Goal: Task Accomplishment & Management: Complete application form

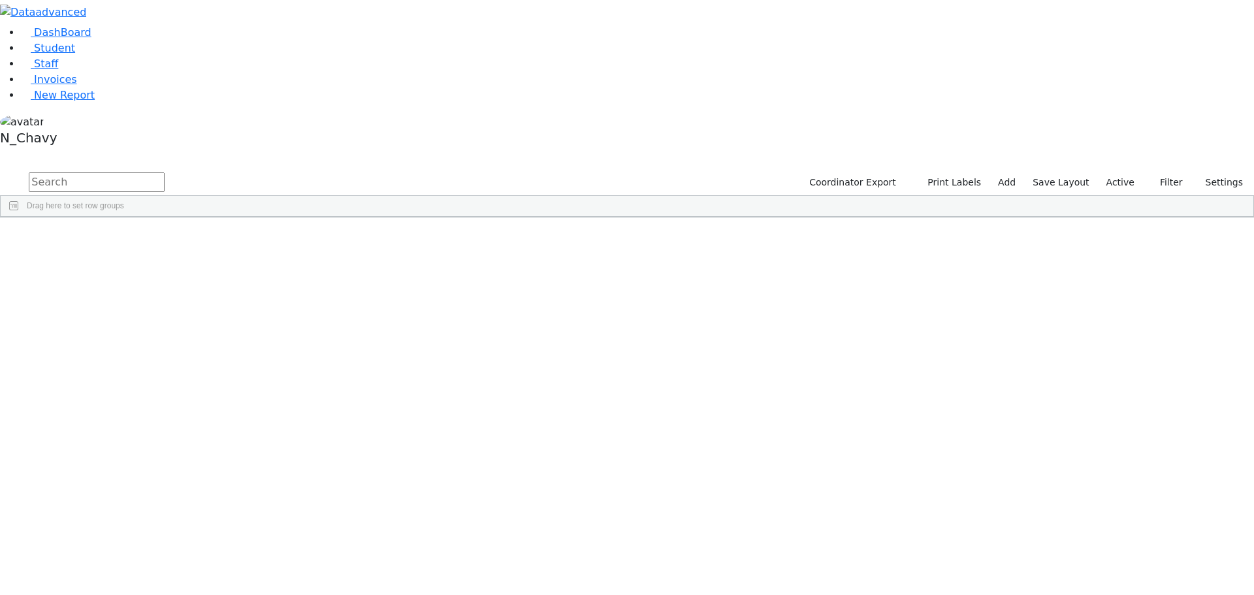
click at [165, 172] on input "text" at bounding box center [97, 182] width 136 height 20
type input "grosz"
click at [134, 238] on div "Grosz" at bounding box center [100, 247] width 67 height 18
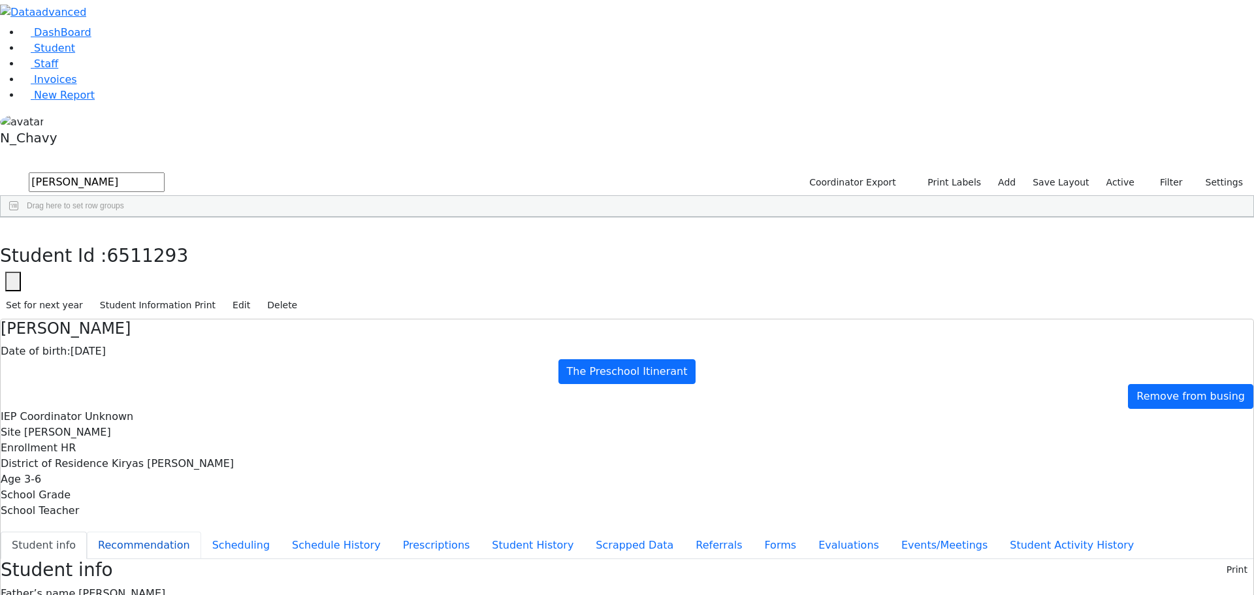
click at [201, 531] on button "Recommendation" at bounding box center [144, 544] width 114 height 27
checkbox input "true"
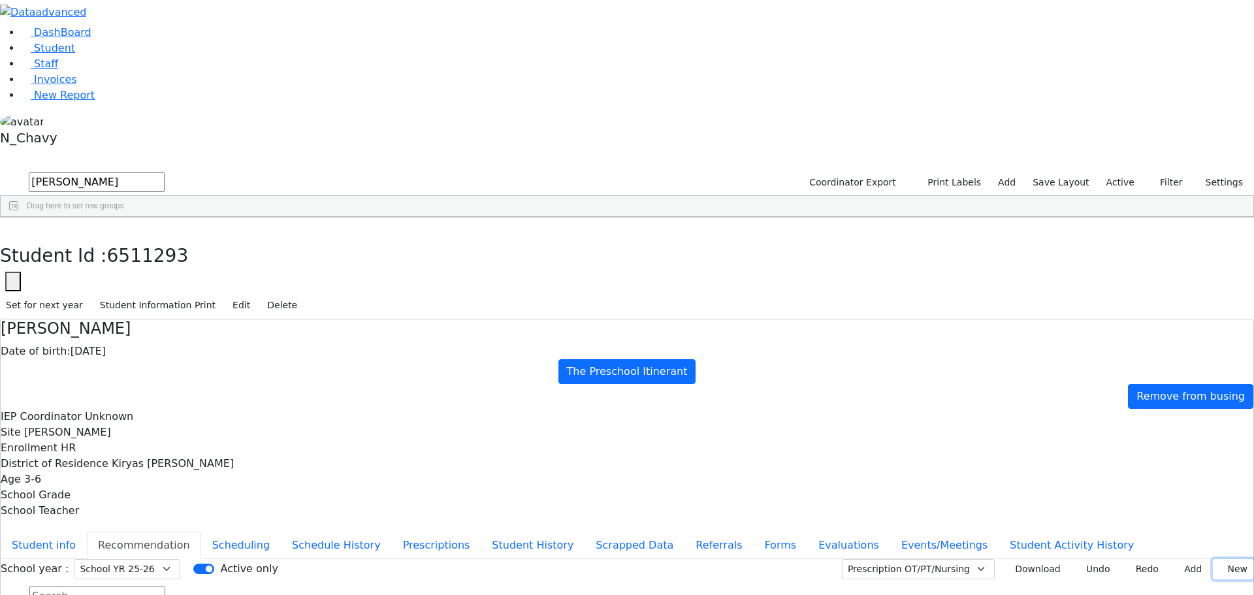
click at [1215, 559] on button "New" at bounding box center [1232, 569] width 40 height 20
type input "2025-01-22"
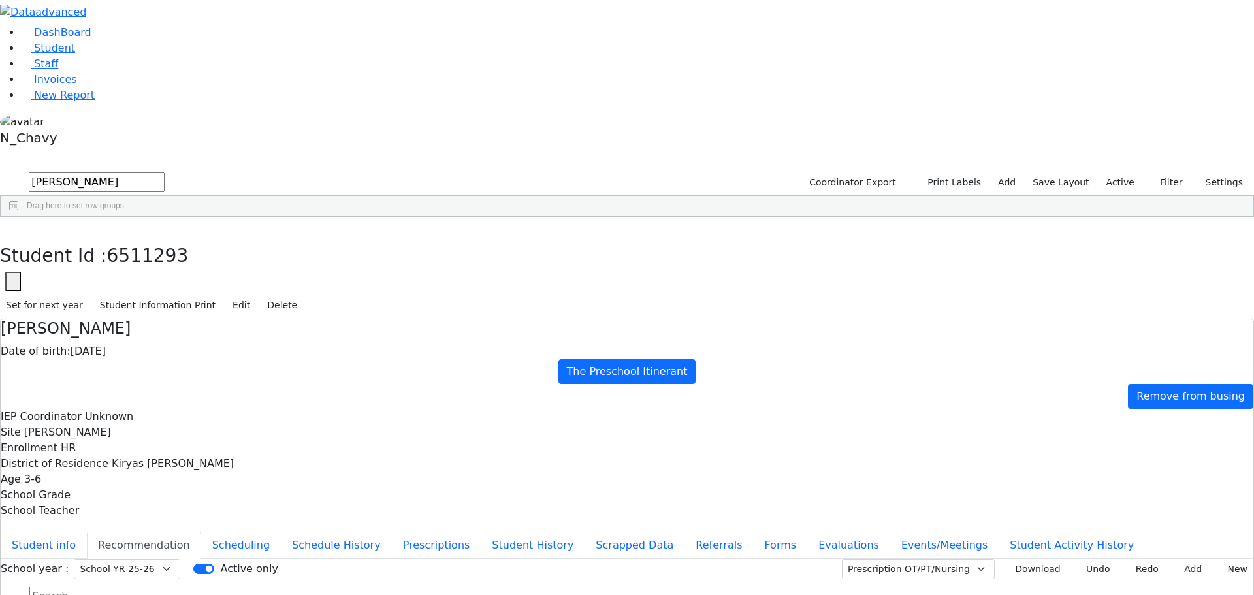
type input "2025-01-21"
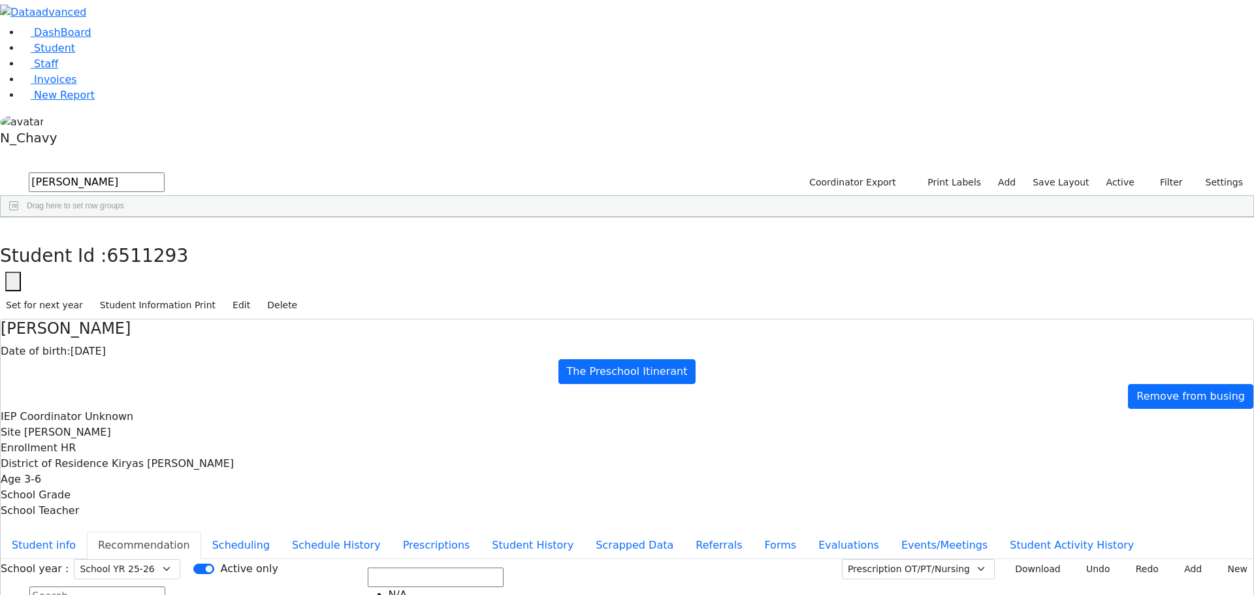
scroll to position [326, 0]
drag, startPoint x: 834, startPoint y: 373, endPoint x: 855, endPoint y: 326, distance: 52.0
drag, startPoint x: 863, startPoint y: 353, endPoint x: 902, endPoint y: 325, distance: 48.1
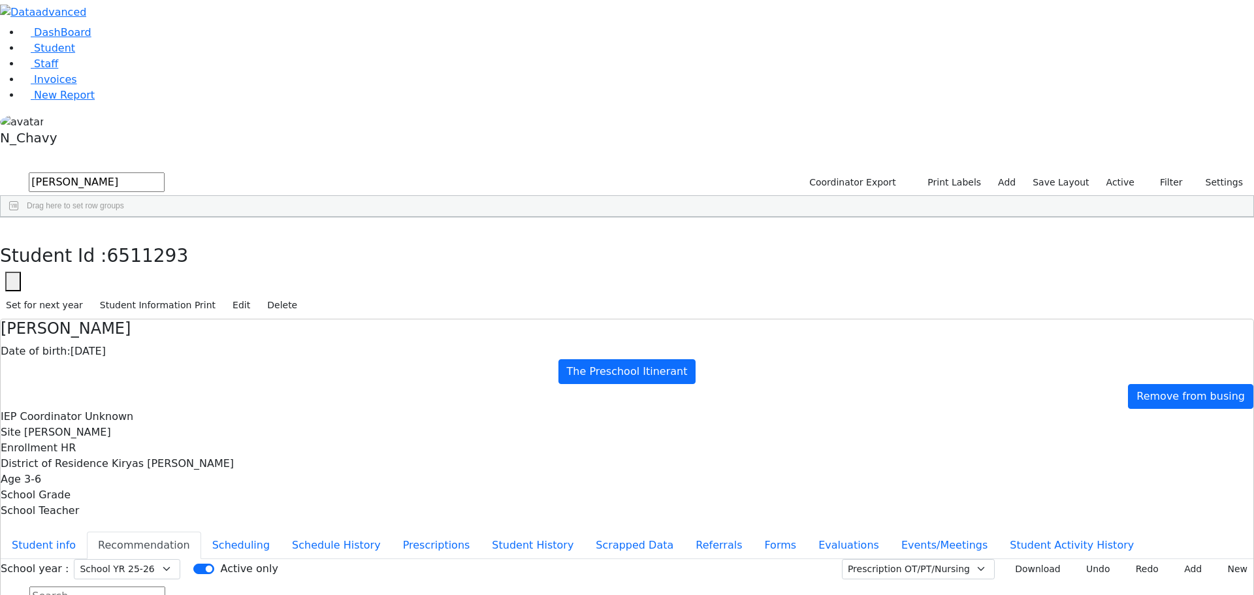
click at [87, 531] on button "Student info" at bounding box center [44, 544] width 86 height 27
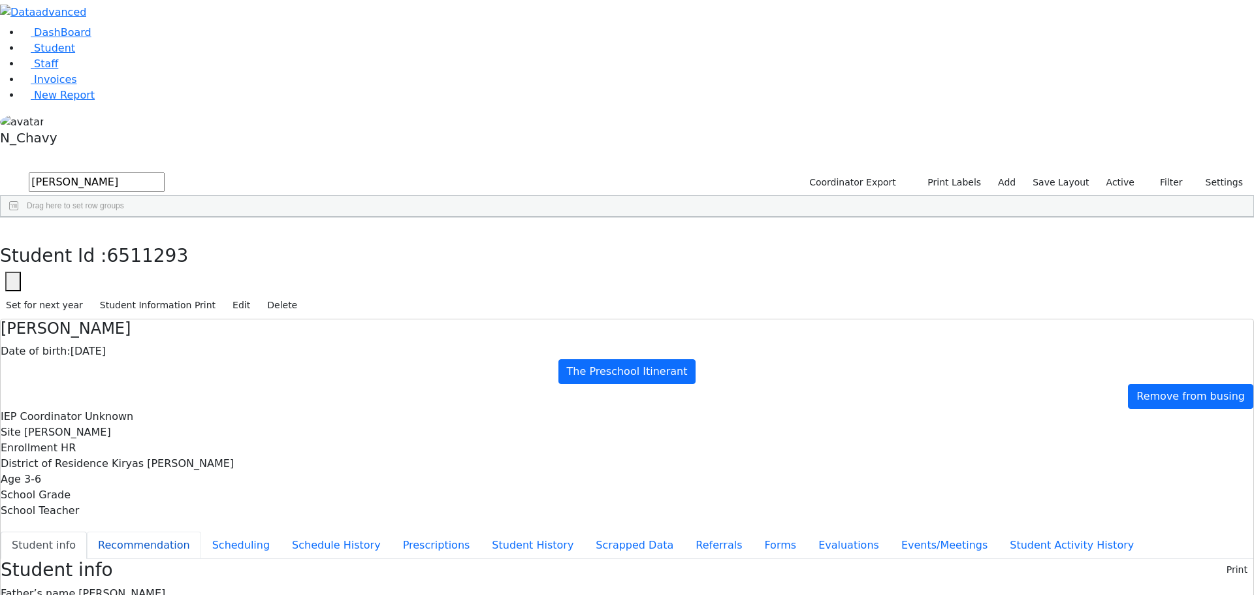
click at [201, 531] on button "Recommendation" at bounding box center [144, 544] width 114 height 27
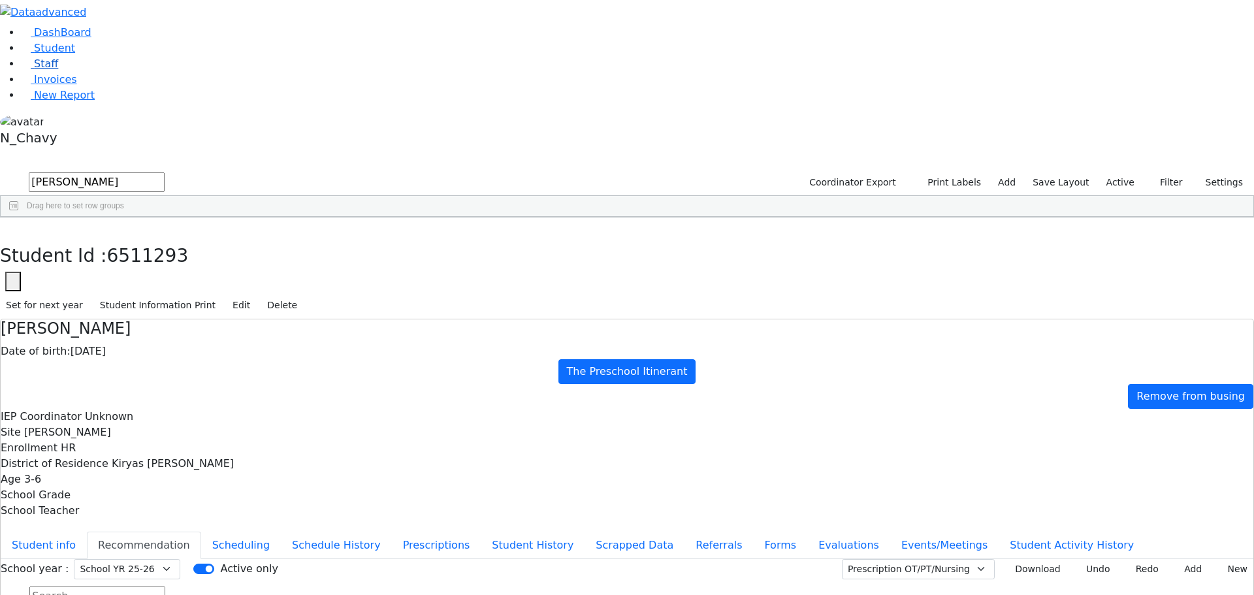
click at [47, 70] on link "Staff" at bounding box center [39, 63] width 37 height 12
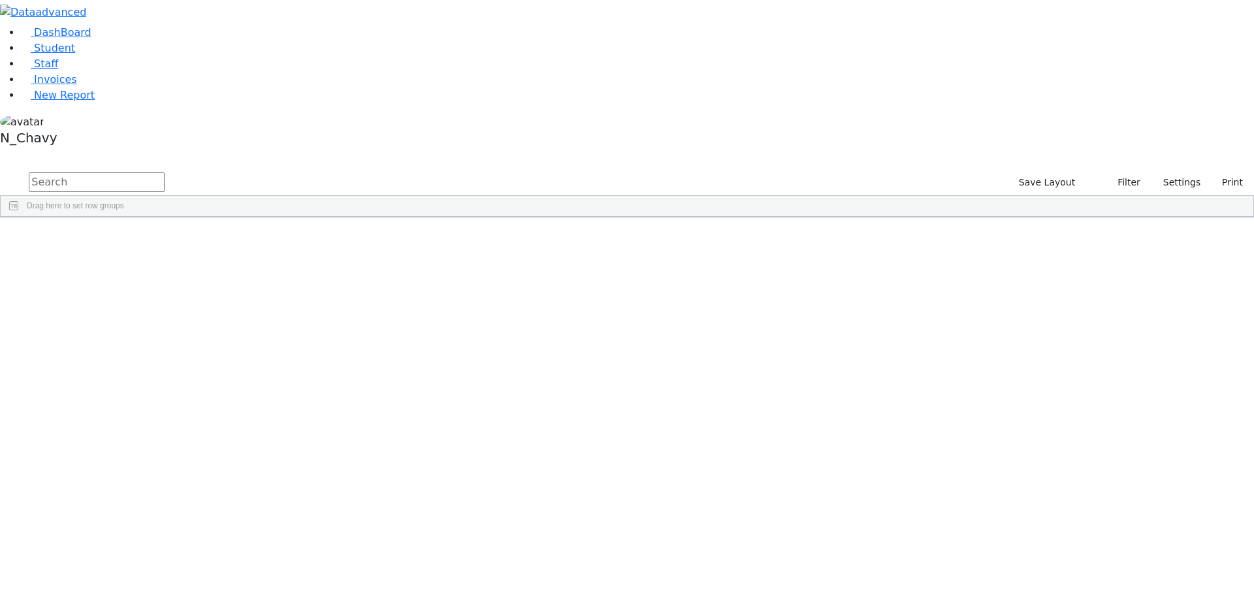
click at [165, 172] on input "text" at bounding box center [97, 182] width 136 height 20
type input "[PERSON_NAME]"
click at [75, 54] on link "Student" at bounding box center [48, 48] width 54 height 12
click at [1116, 172] on label "Active" at bounding box center [1120, 182] width 40 height 20
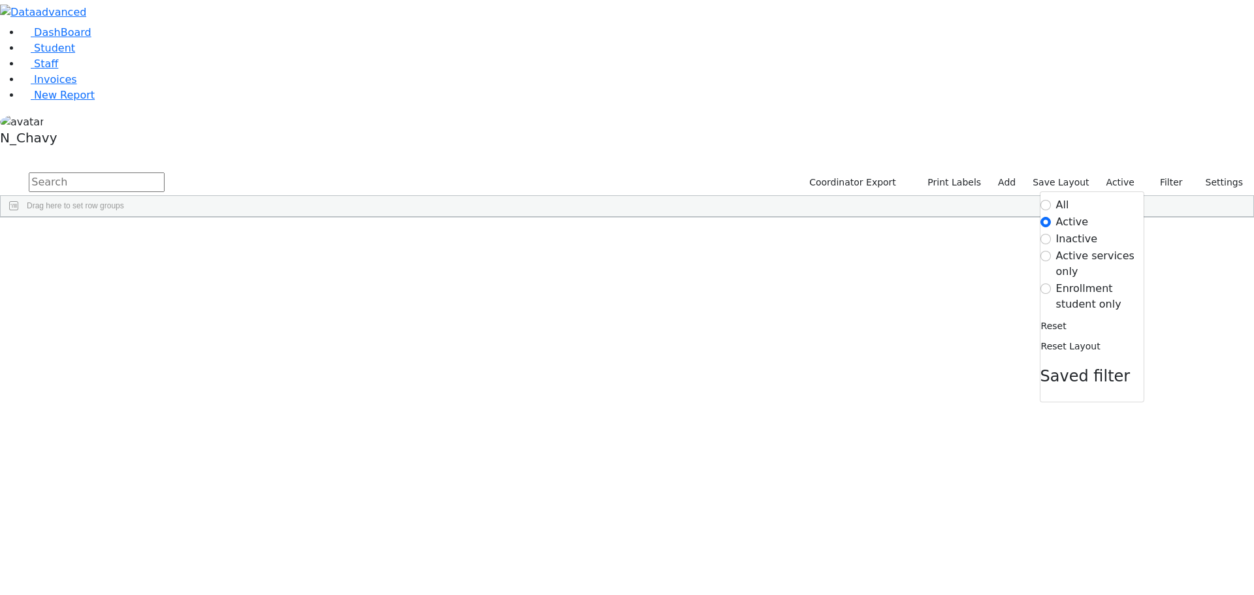
click at [1066, 281] on label "Enrollment student only" at bounding box center [1099, 296] width 87 height 31
click at [1051, 283] on input "Enrollment student only" at bounding box center [1045, 288] width 10 height 10
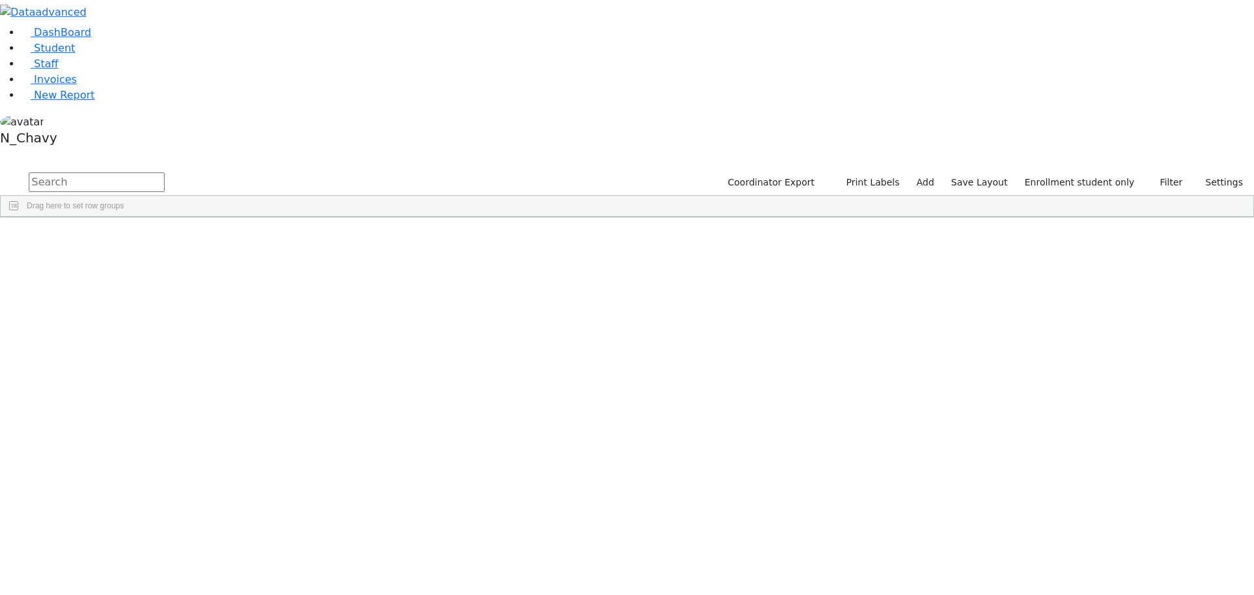
click at [134, 293] on div "[PERSON_NAME]" at bounding box center [100, 302] width 67 height 18
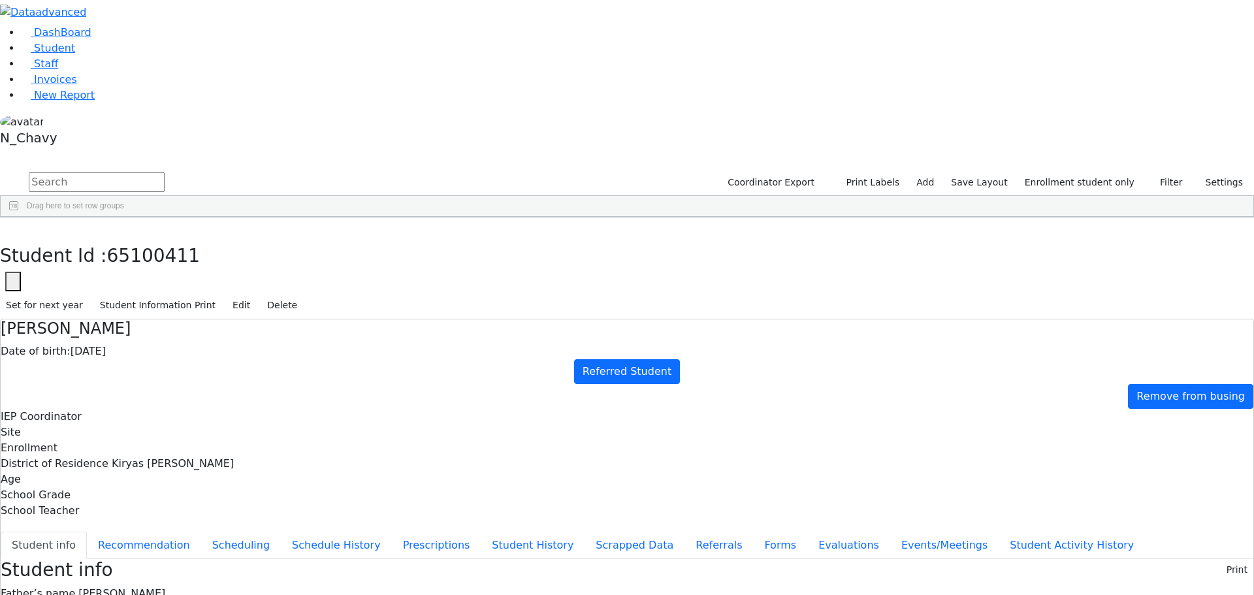
scroll to position [39, 0]
copy div "raizybikel@gmail.com"
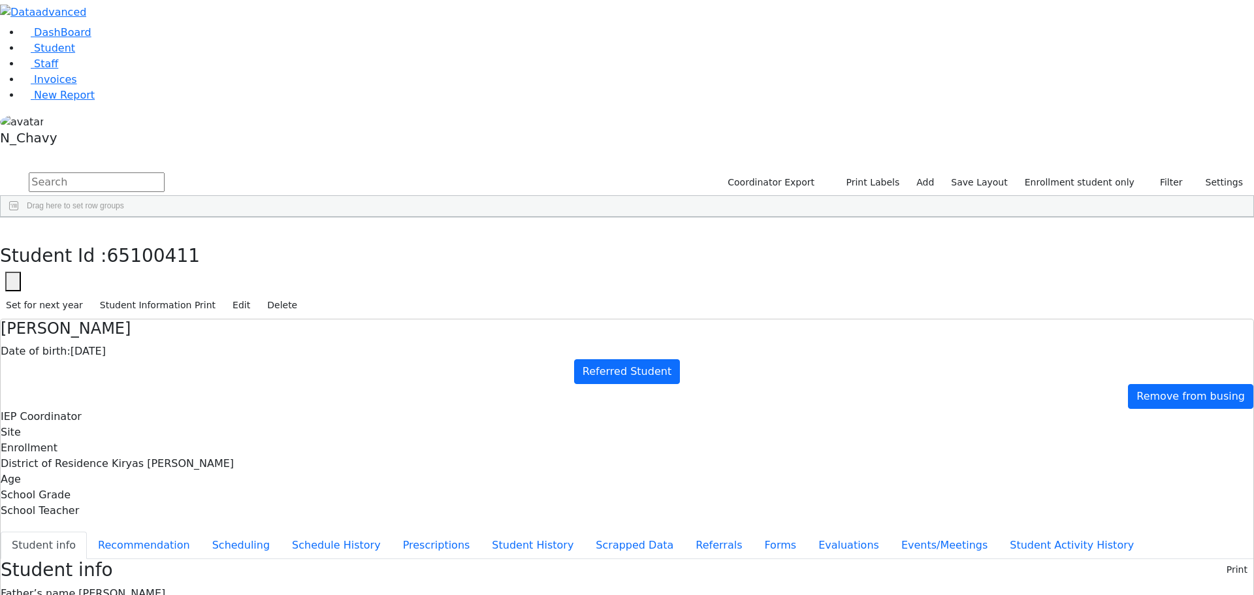
drag, startPoint x: 623, startPoint y: 349, endPoint x: 605, endPoint y: 343, distance: 19.4
click at [684, 531] on button "Referrals" at bounding box center [718, 544] width 69 height 27
click at [87, 531] on button "Student info" at bounding box center [44, 544] width 86 height 27
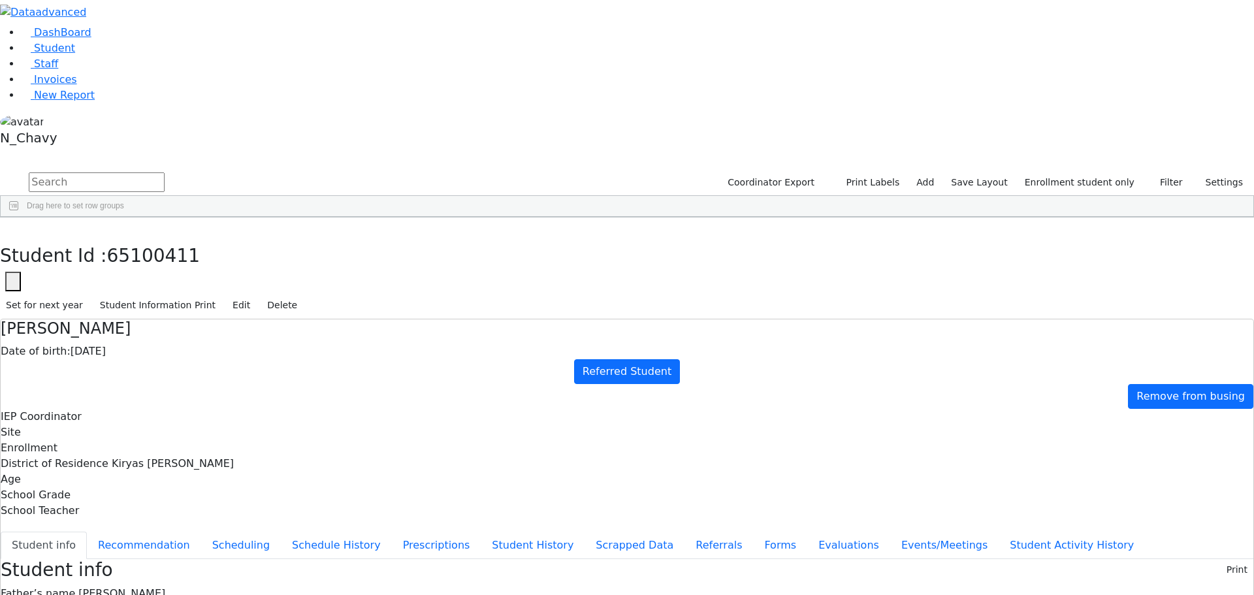
drag, startPoint x: 373, startPoint y: 80, endPoint x: 402, endPoint y: 78, distance: 29.4
click at [402, 343] on div "Date of birth: 09/03/2020" at bounding box center [627, 351] width 1252 height 16
click at [334, 319] on div "Hershy Bikel Date of birth: 09/03/2020 Referred Student Remove from busing IEP …" at bounding box center [627, 418] width 1252 height 199
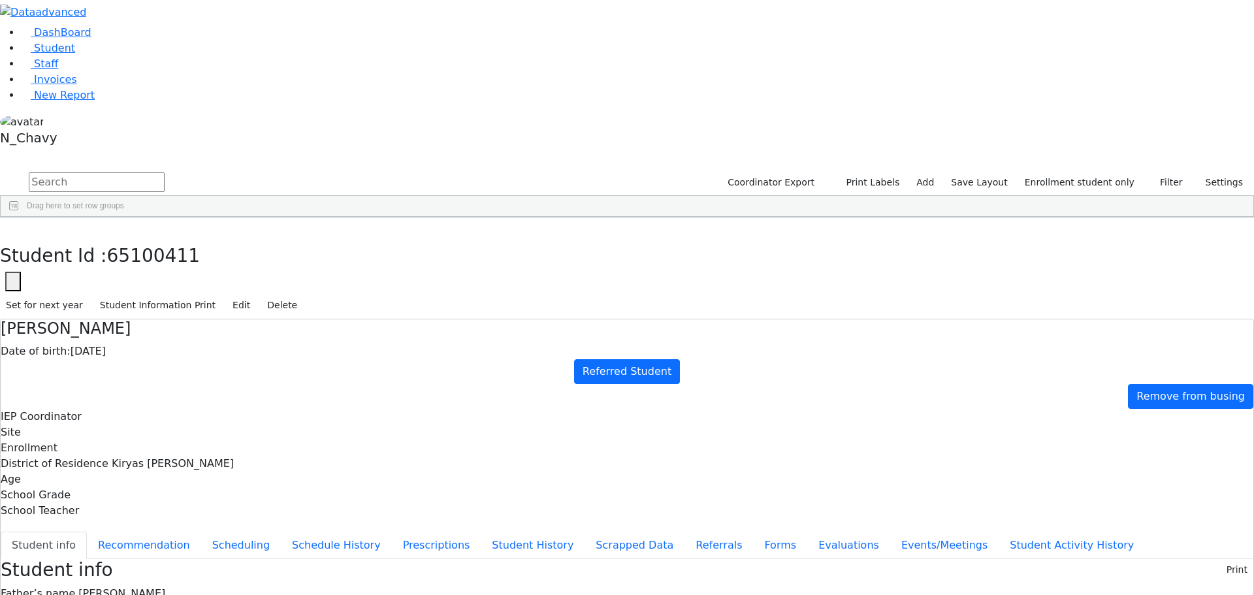
click at [334, 319] on div "Hershy Bikel Date of birth: 09/03/2020 Referred Student Remove from busing IEP …" at bounding box center [627, 418] width 1252 height 199
drag, startPoint x: 715, startPoint y: 543, endPoint x: 756, endPoint y: 549, distance: 41.6
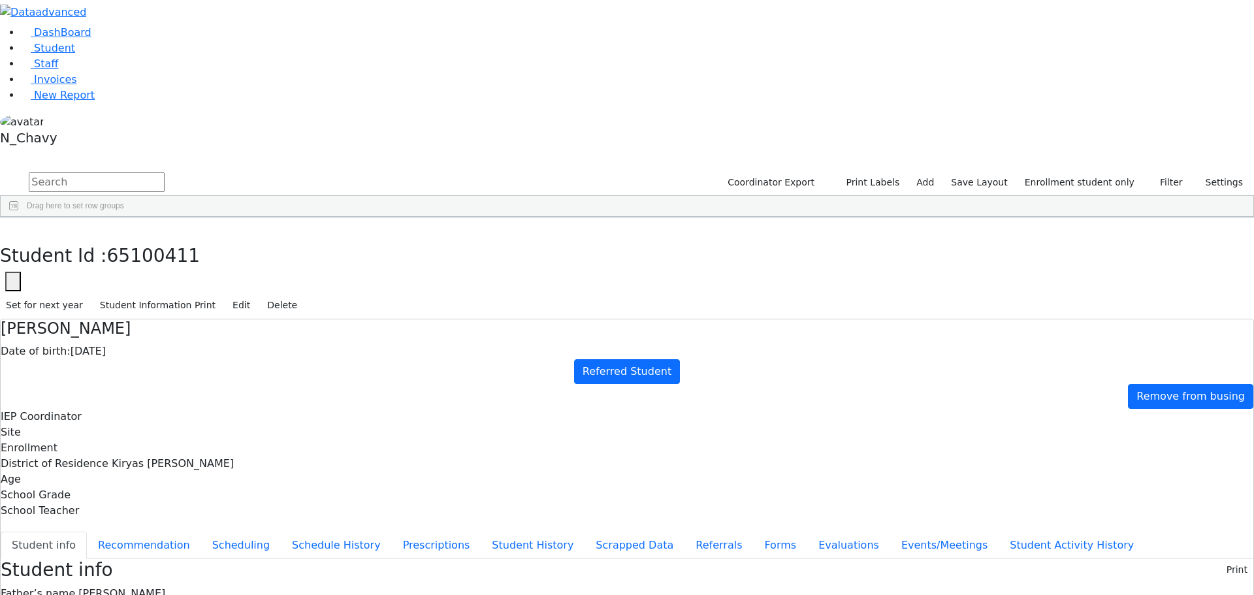
drag, startPoint x: 688, startPoint y: 539, endPoint x: 757, endPoint y: 548, distance: 69.2
click at [345, 319] on h4 "Hershy Bikel" at bounding box center [627, 328] width 1252 height 19
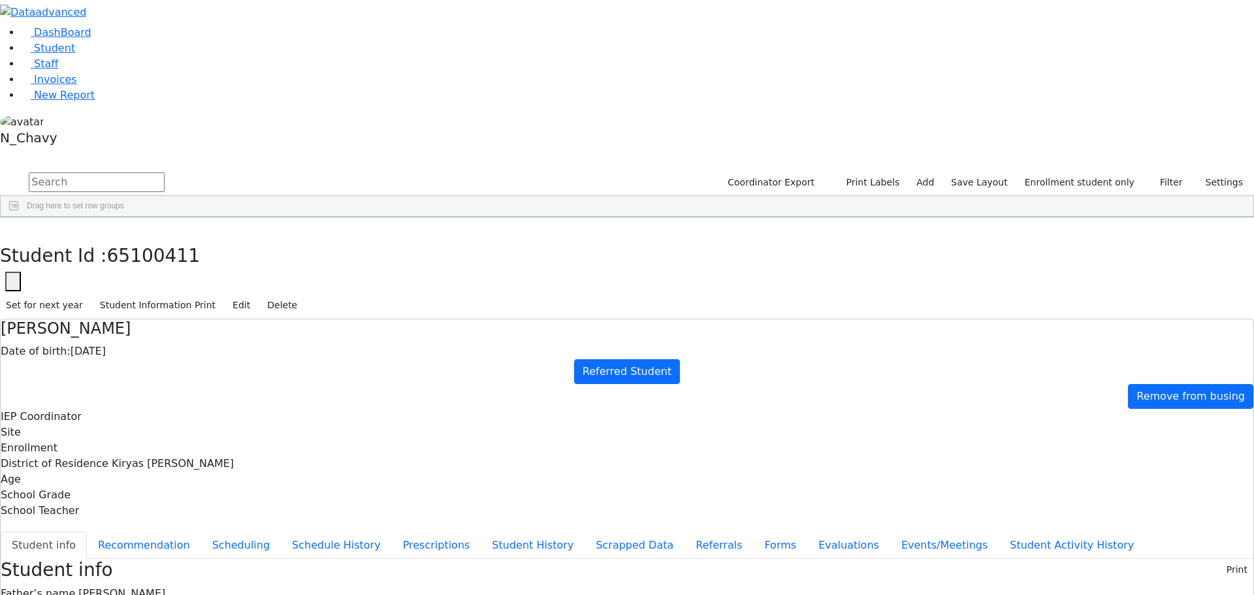
click at [345, 319] on h4 "Hershy Bikel" at bounding box center [627, 328] width 1252 height 19
click at [165, 587] on span "Joseph Bikel" at bounding box center [121, 593] width 87 height 12
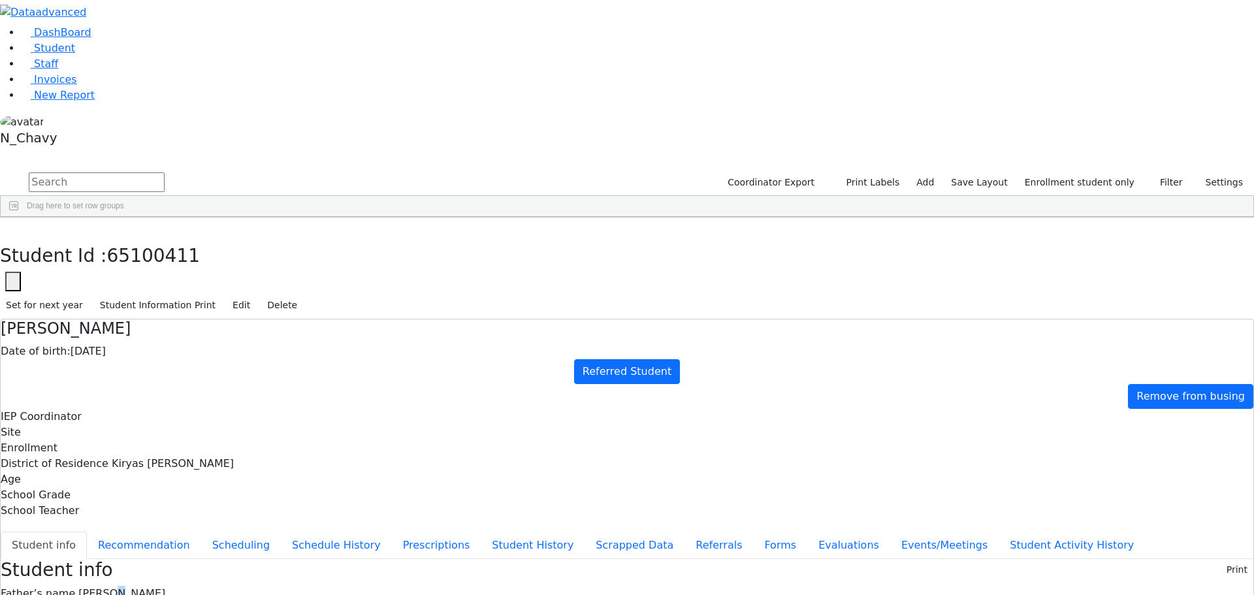
click at [165, 587] on span "Joseph Bikel" at bounding box center [121, 593] width 87 height 12
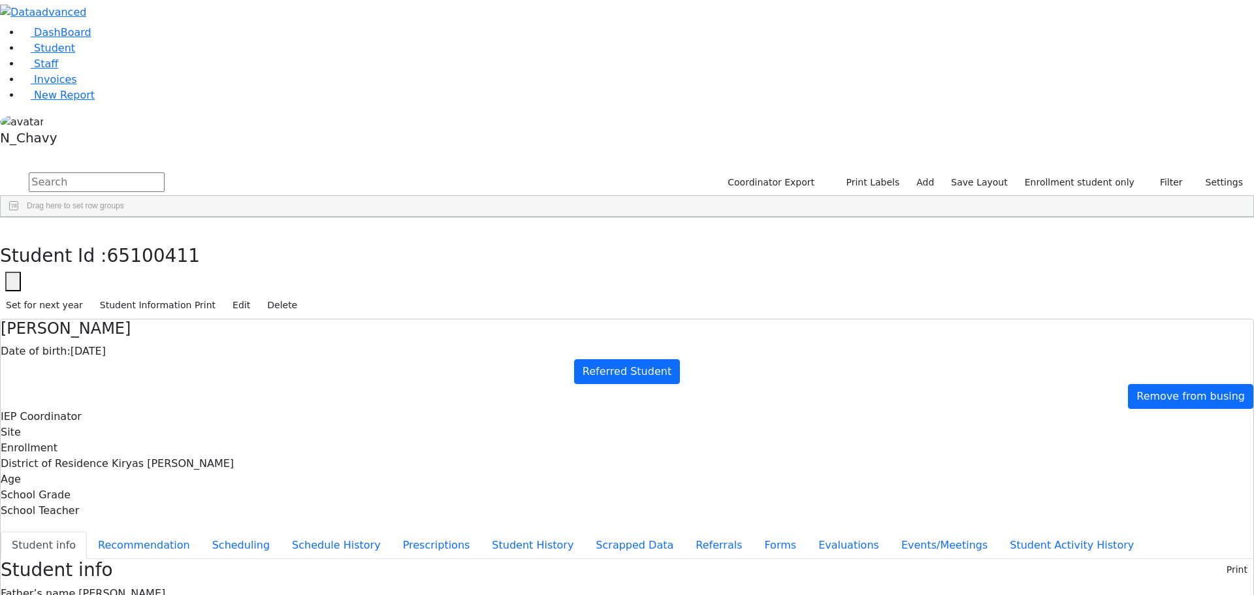
click at [165, 587] on span "Joseph Bikel" at bounding box center [121, 593] width 87 height 12
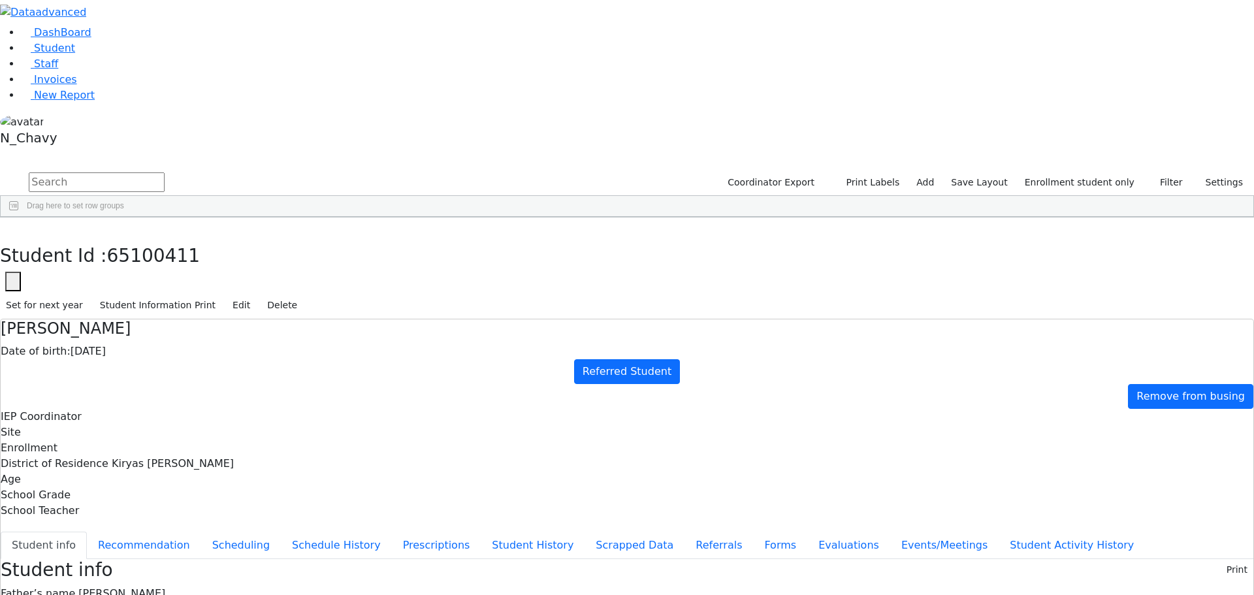
scroll to position [39, 0]
click at [684, 531] on button "Referrals" at bounding box center [718, 544] width 69 height 27
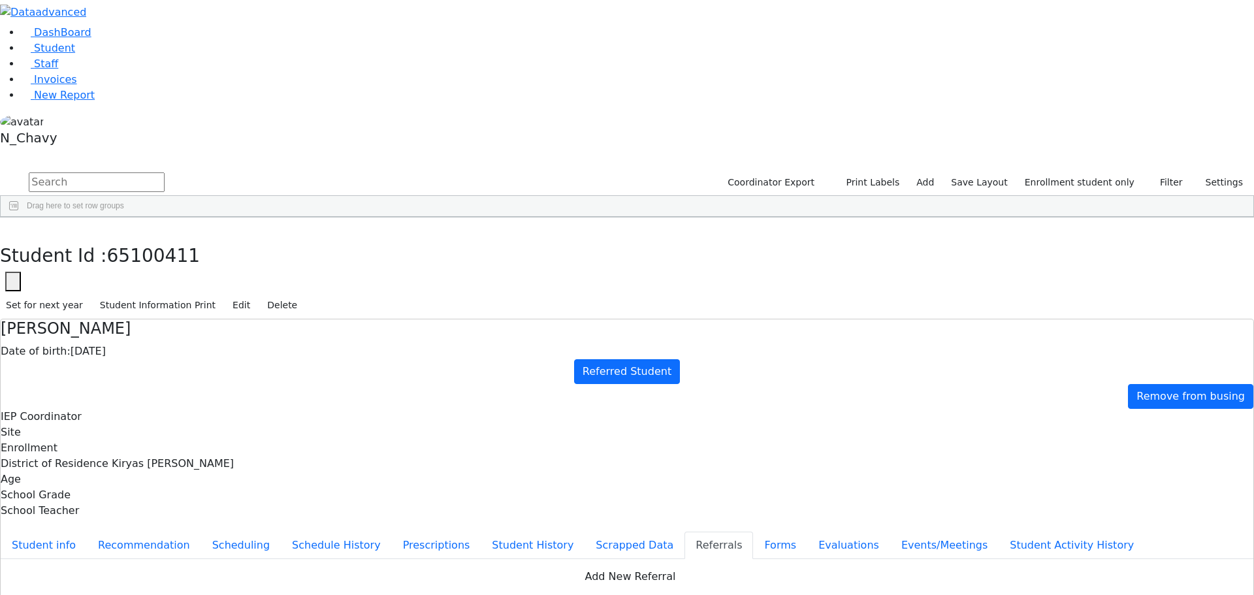
drag, startPoint x: 837, startPoint y: 481, endPoint x: 804, endPoint y: 475, distance: 33.9
click at [10, 279] on use "button" at bounding box center [10, 279] width 0 height 0
click at [153, 308] on input "65100411" at bounding box center [80, 320] width 148 height 25
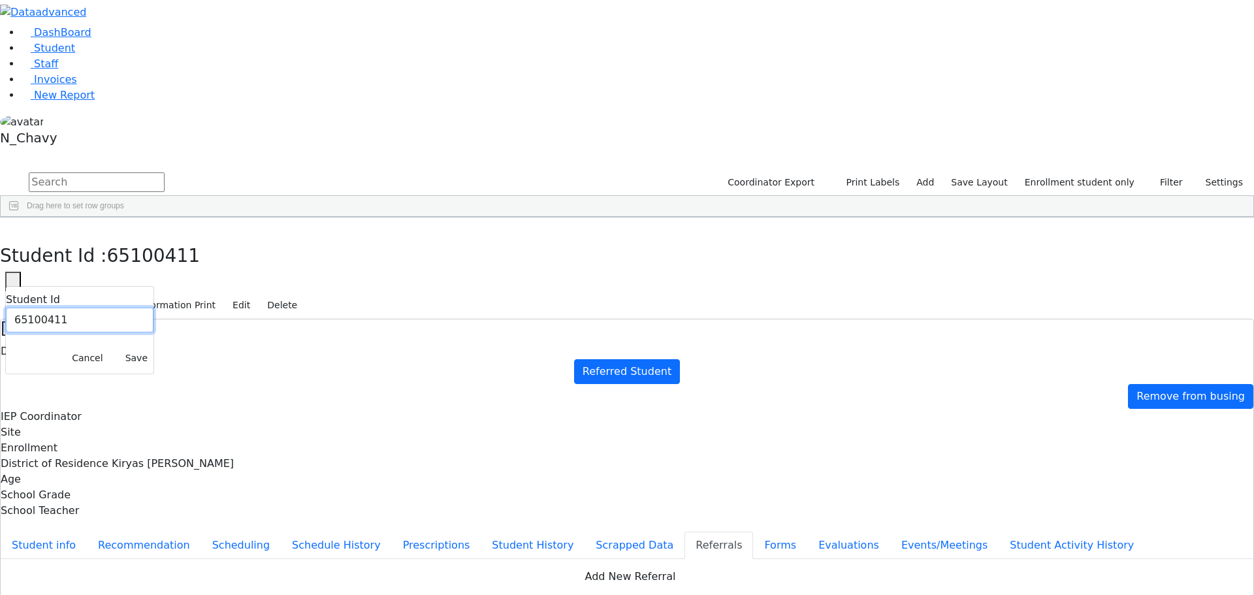
paste input "1363"
type input "6511363"
click at [153, 348] on button "Save" at bounding box center [136, 358] width 34 height 20
click at [13, 227] on icon "button" at bounding box center [9, 231] width 7 height 8
click at [134, 421] on div "Friedman" at bounding box center [100, 430] width 67 height 18
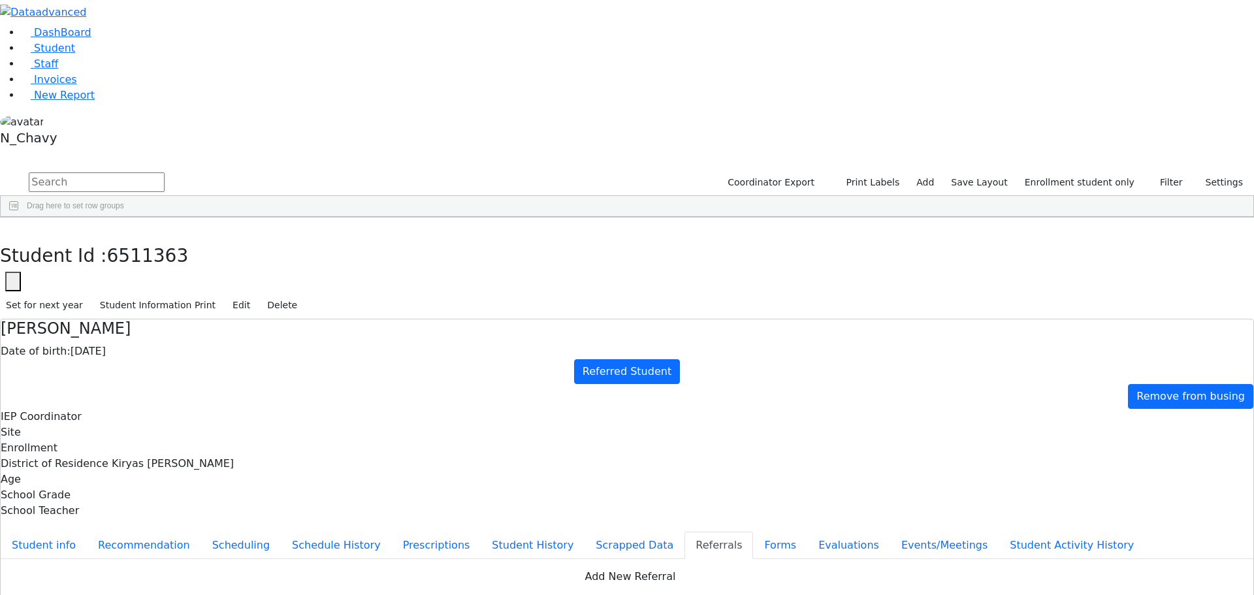
click at [134, 421] on div "Friedman" at bounding box center [100, 430] width 67 height 18
click at [87, 531] on button "Student info" at bounding box center [44, 544] width 86 height 27
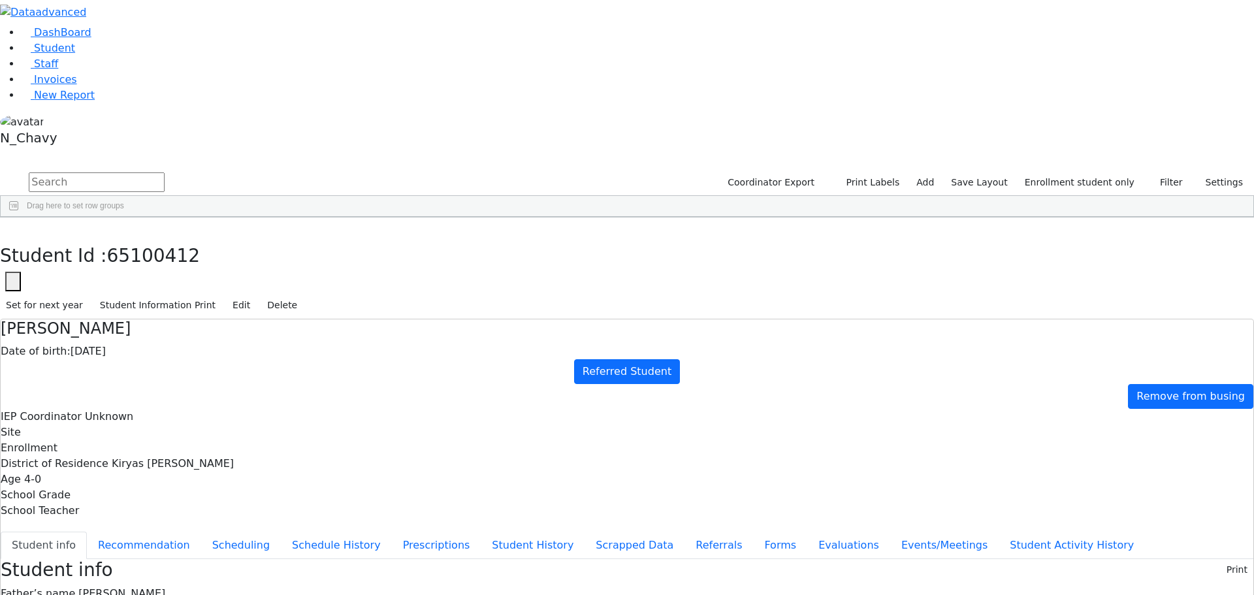
drag, startPoint x: 507, startPoint y: 219, endPoint x: 584, endPoint y: 221, distance: 76.4
copy span "6 Beer Sheva St 104"
drag, startPoint x: 590, startPoint y: 219, endPoint x: 705, endPoint y: 215, distance: 114.3
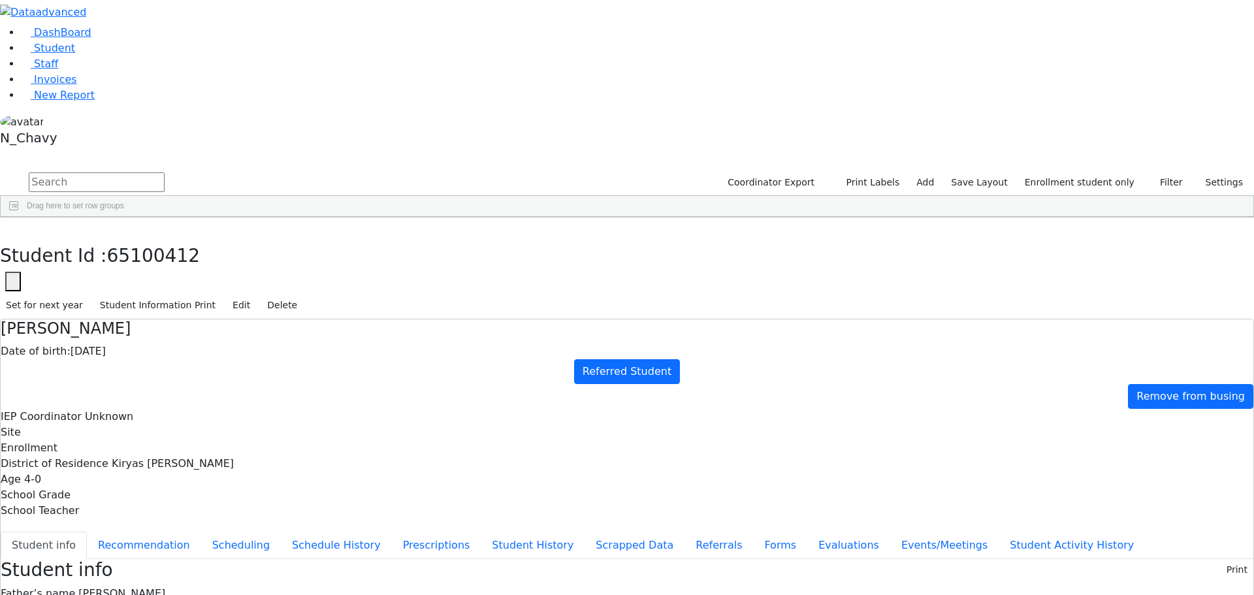
drag, startPoint x: 646, startPoint y: 234, endPoint x: 580, endPoint y: 237, distance: 66.0
drag, startPoint x: 592, startPoint y: 219, endPoint x: 691, endPoint y: 214, distance: 98.7
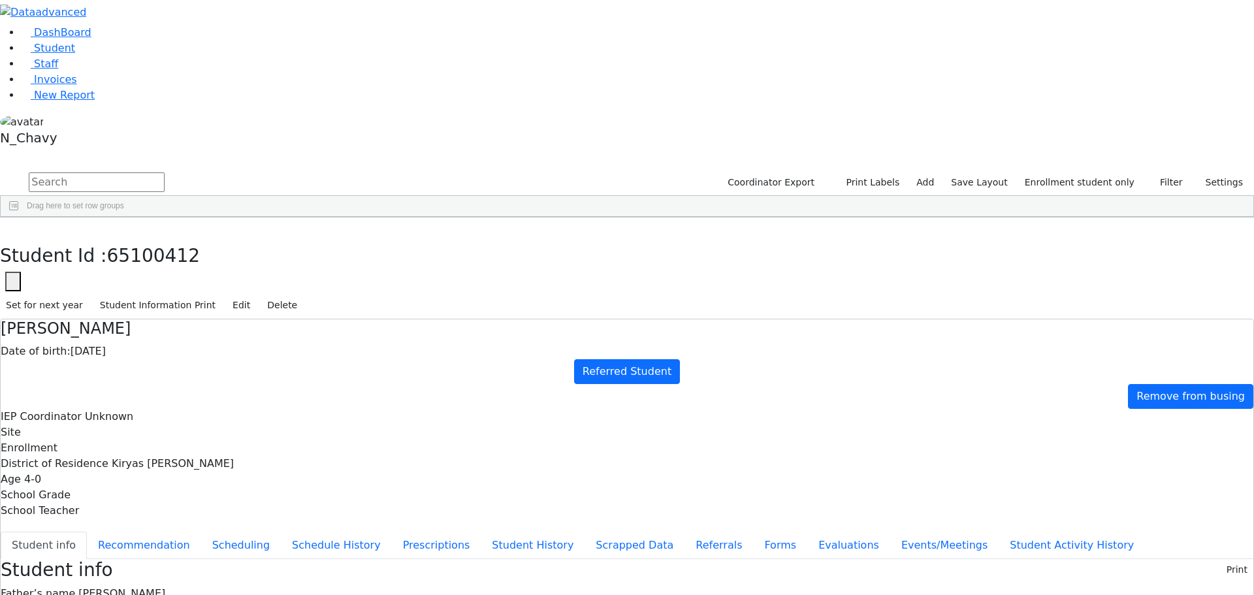
click at [364, 319] on h4 "Moshe Friedman" at bounding box center [627, 328] width 1252 height 19
click at [165, 587] on span "Yechiel Friedman" at bounding box center [121, 593] width 87 height 12
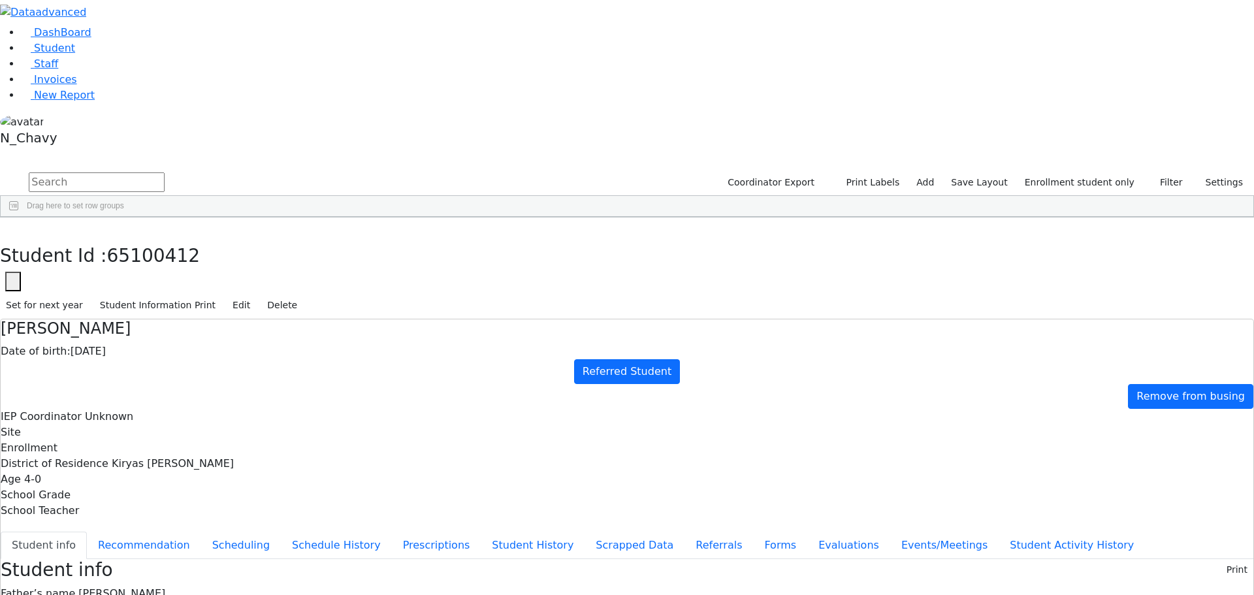
click at [165, 587] on span "Yechiel Friedman" at bounding box center [121, 593] width 87 height 12
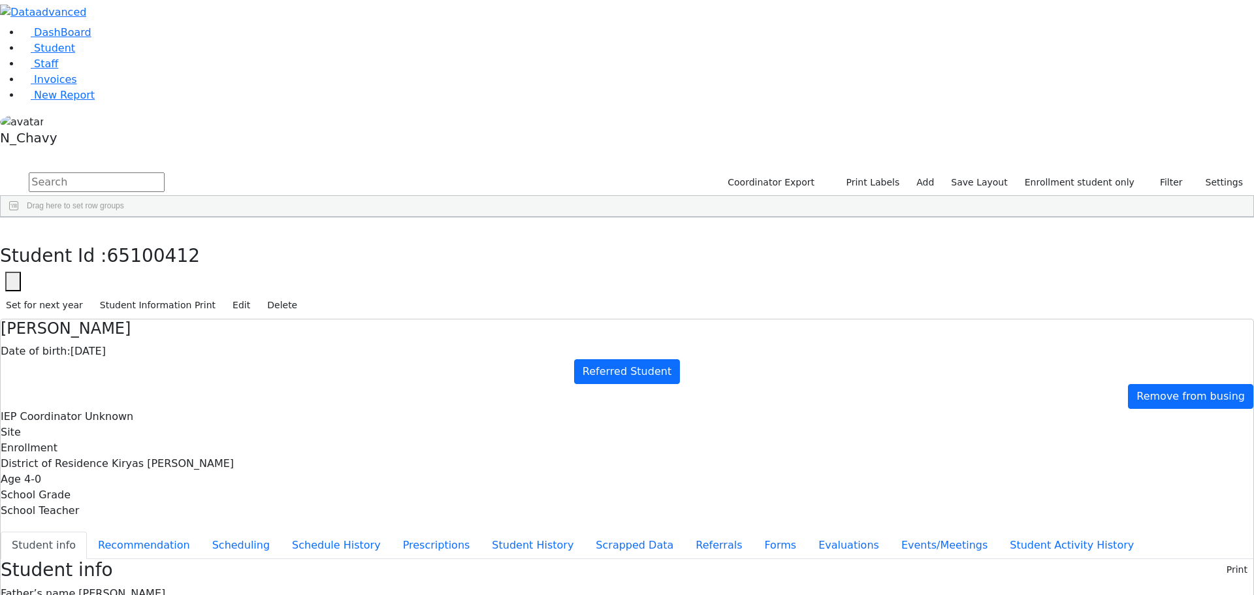
click at [368, 319] on h4 "Moshe Friedman" at bounding box center [627, 328] width 1252 height 19
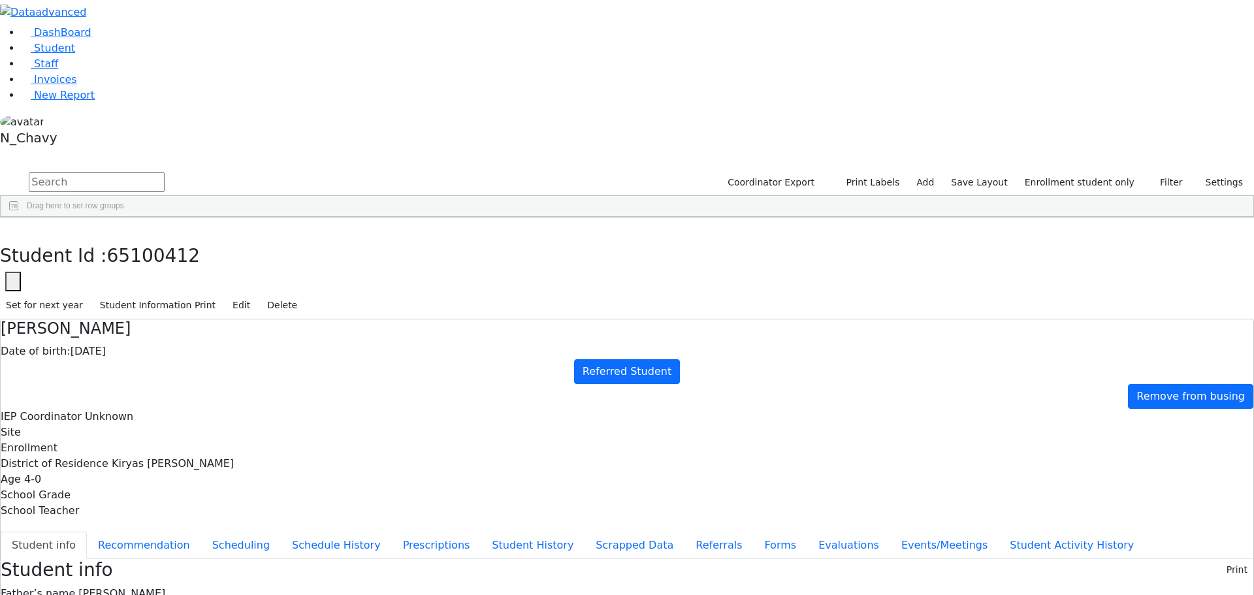
click at [165, 587] on span "Yechiel Friedman" at bounding box center [121, 593] width 87 height 12
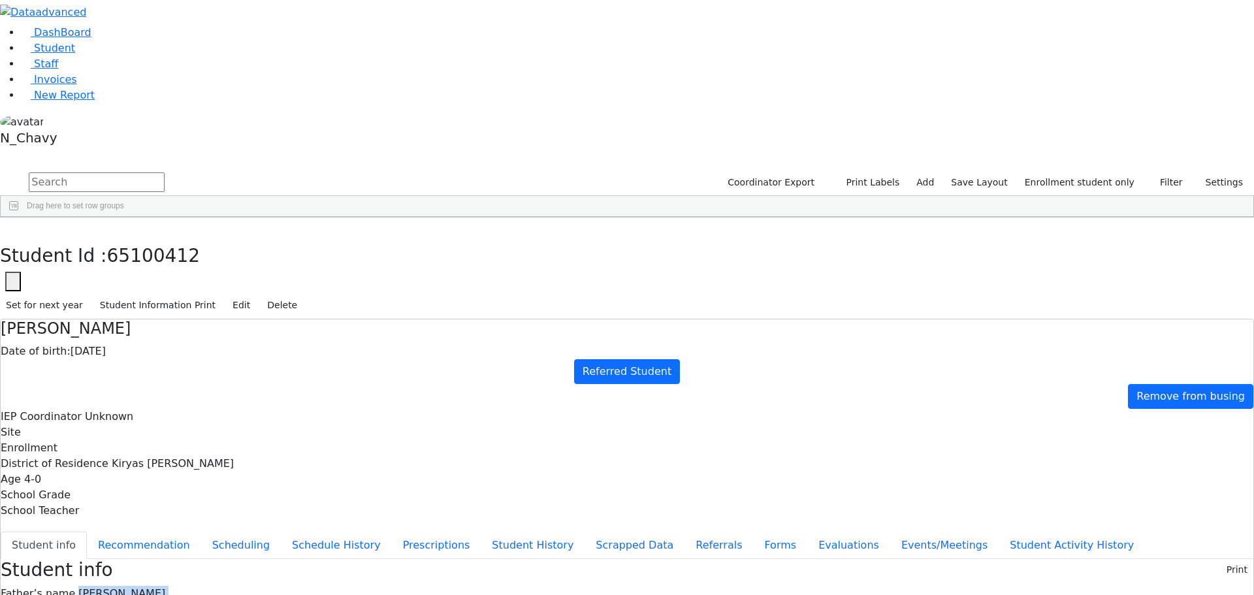
click at [165, 587] on span "Yechiel Friedman" at bounding box center [121, 593] width 87 height 12
click at [684, 531] on button "Referrals" at bounding box center [718, 544] width 69 height 27
click at [21, 272] on button "button" at bounding box center [13, 282] width 16 height 20
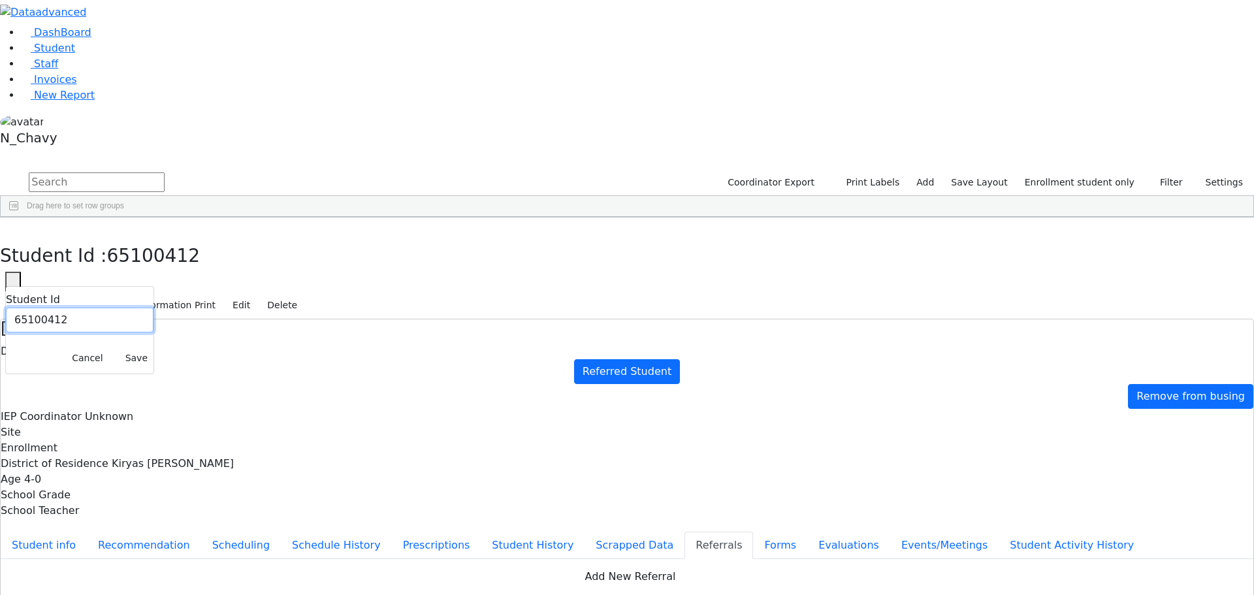
click at [153, 308] on input "65100412" at bounding box center [80, 320] width 148 height 25
paste input "1364"
type input "6511364"
click at [153, 348] on button "Save" at bounding box center [136, 358] width 34 height 20
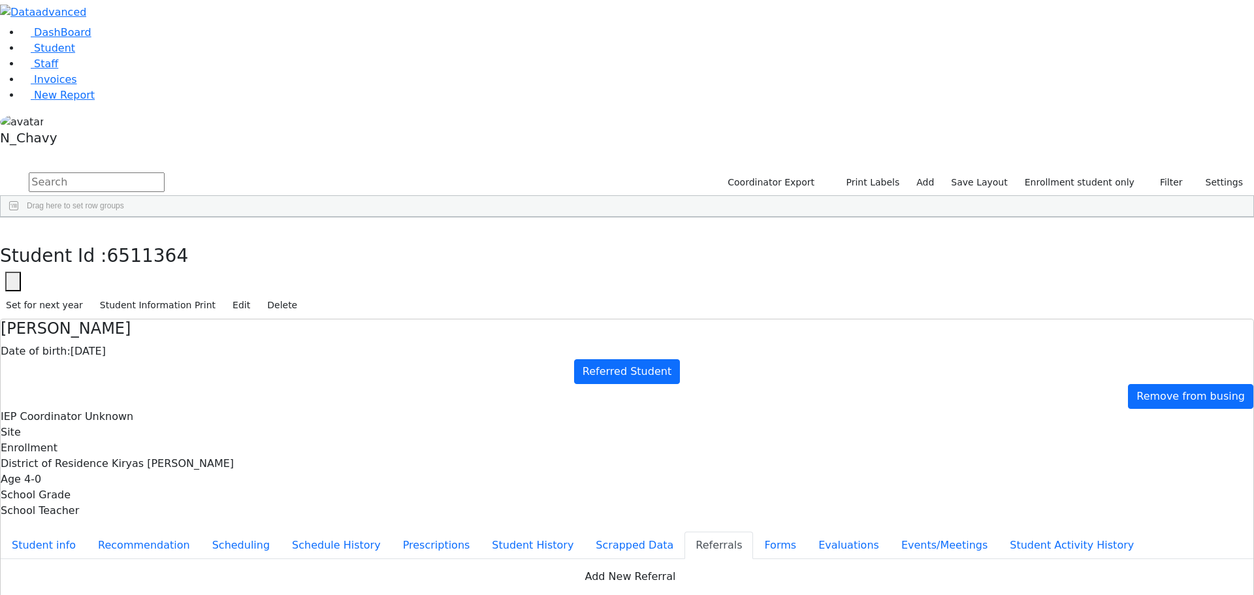
click at [87, 531] on button "Student info" at bounding box center [44, 544] width 86 height 27
click at [13, 227] on icon "button" at bounding box center [9, 231] width 7 height 8
click at [134, 531] on div "Gruber" at bounding box center [100, 540] width 67 height 18
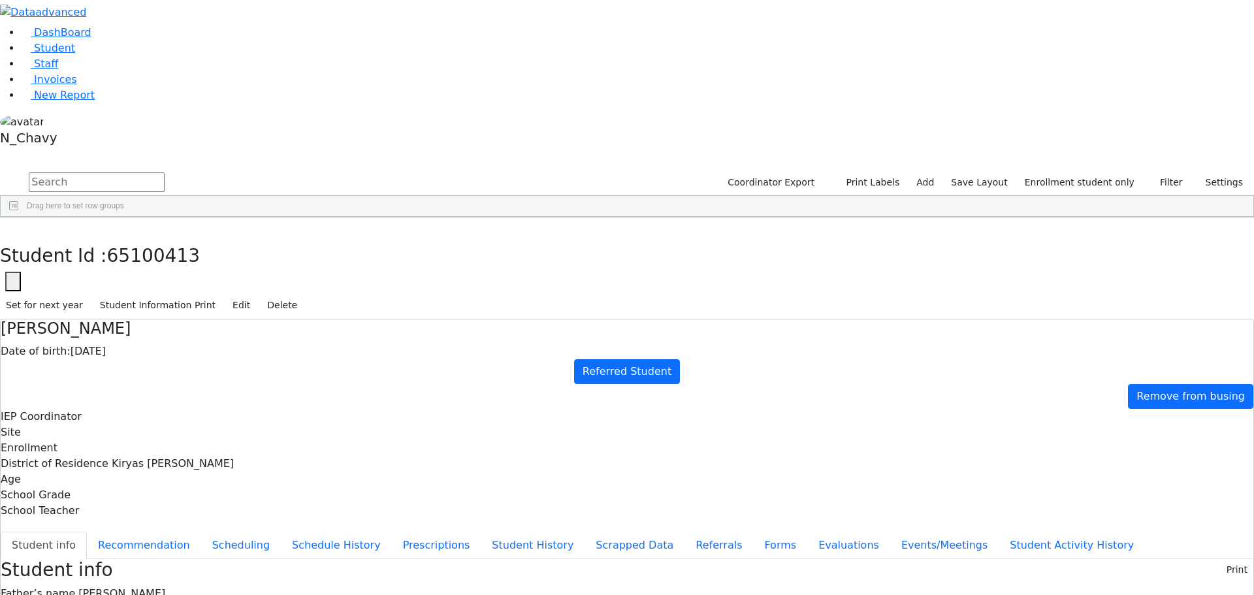
scroll to position [39, 0]
copy div "pearlgruber8186@gmail.com"
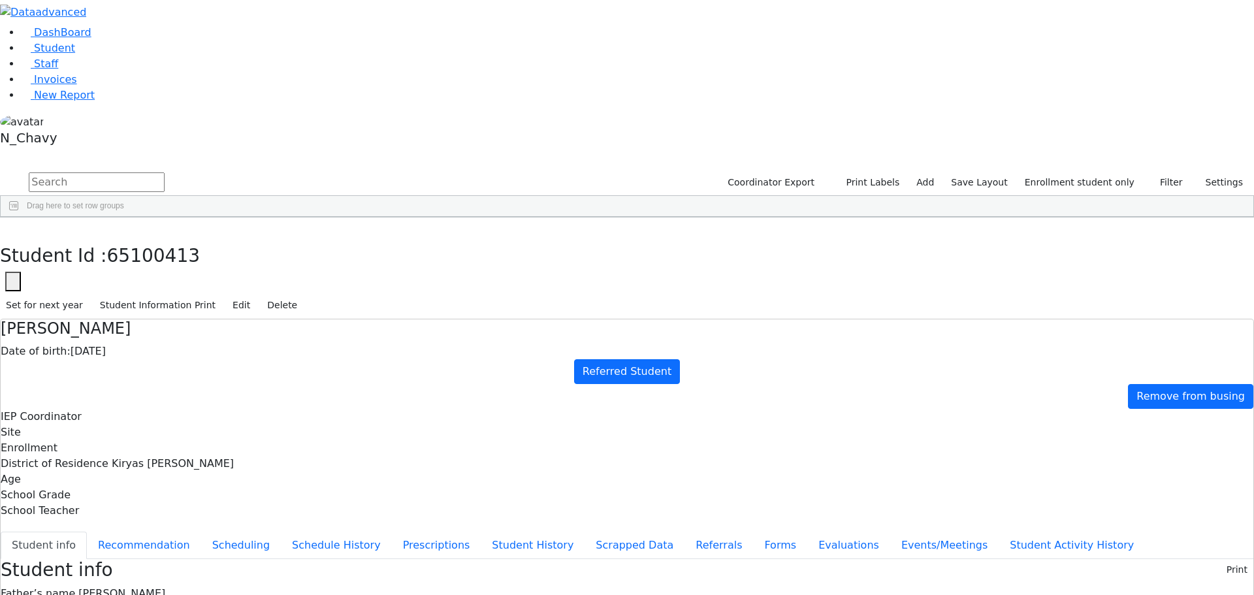
click at [347, 319] on h4 "Yitzchok Gruber" at bounding box center [627, 328] width 1252 height 19
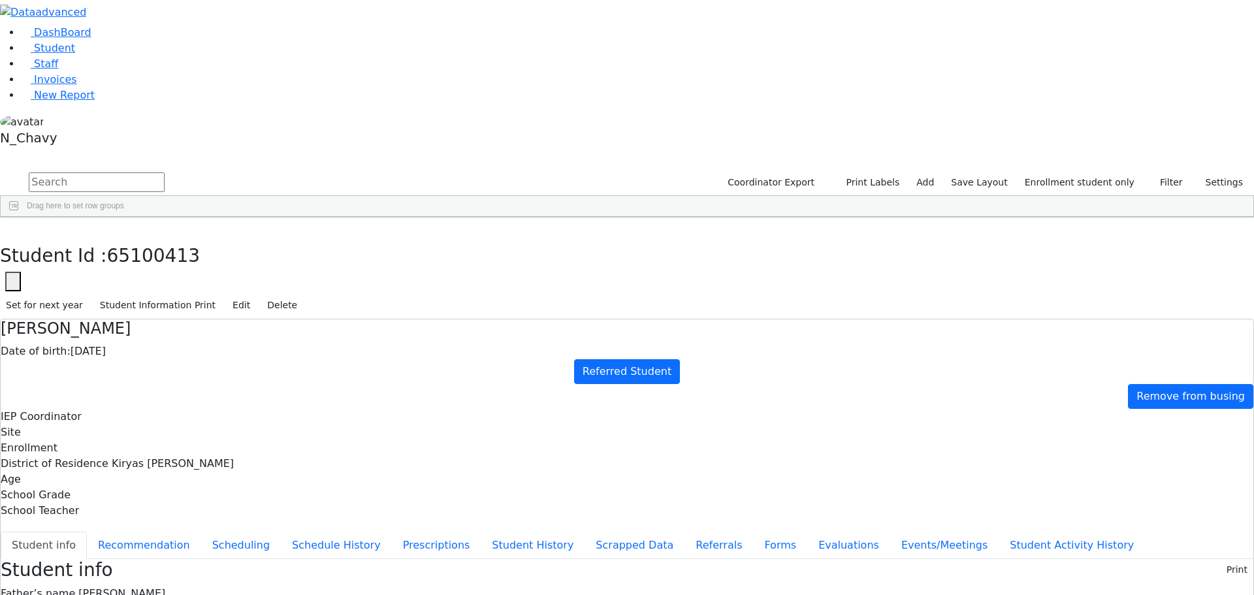
click at [165, 587] on span "Solomon Gruber" at bounding box center [121, 593] width 87 height 12
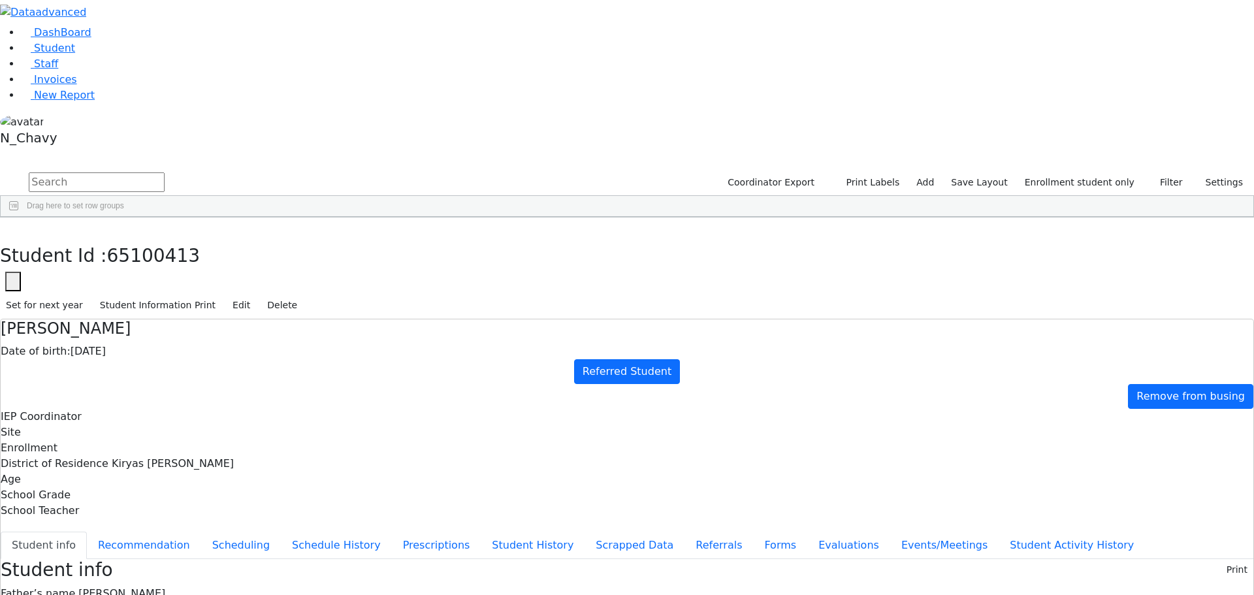
click at [345, 319] on h4 "Yitzchok Gruber" at bounding box center [627, 328] width 1252 height 19
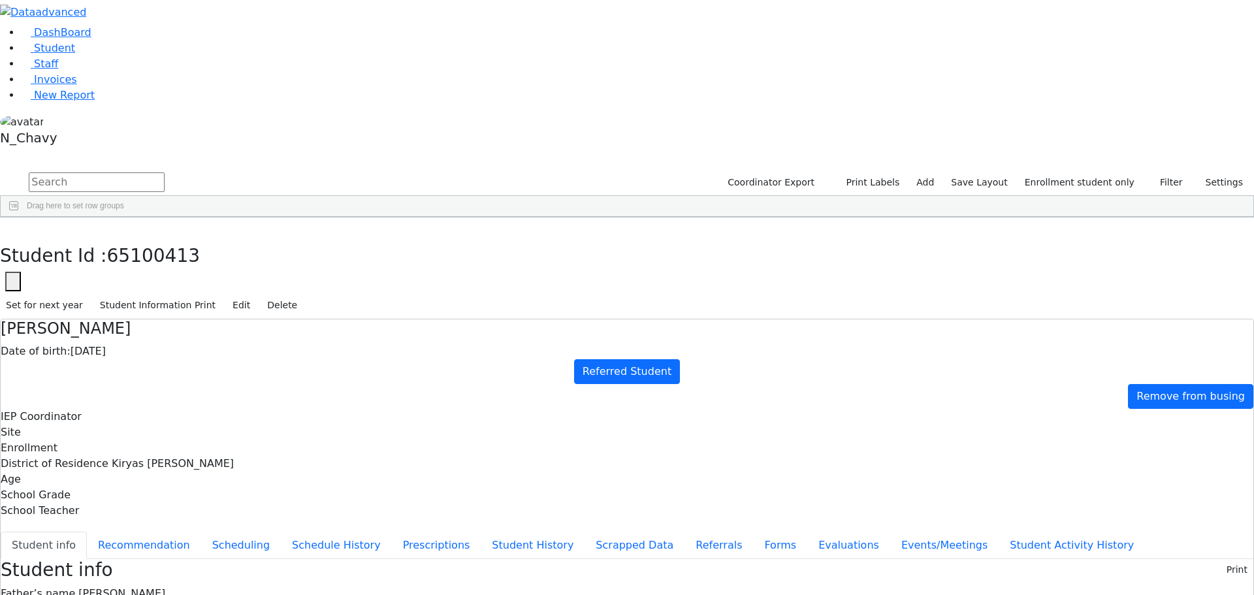
drag, startPoint x: 346, startPoint y: 65, endPoint x: 304, endPoint y: 63, distance: 42.5
click at [304, 319] on h4 "Yitzchok Gruber" at bounding box center [627, 328] width 1252 height 19
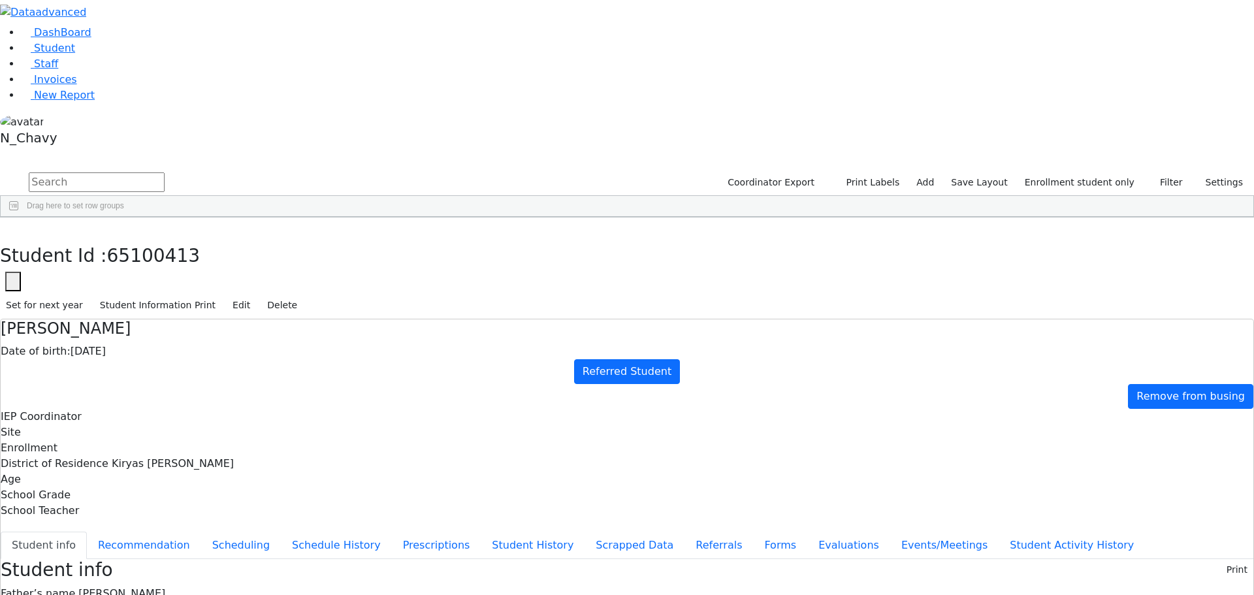
click at [165, 587] on span "Solomon Gruber" at bounding box center [121, 593] width 87 height 12
drag, startPoint x: 558, startPoint y: 183, endPoint x: 575, endPoint y: 199, distance: 23.6
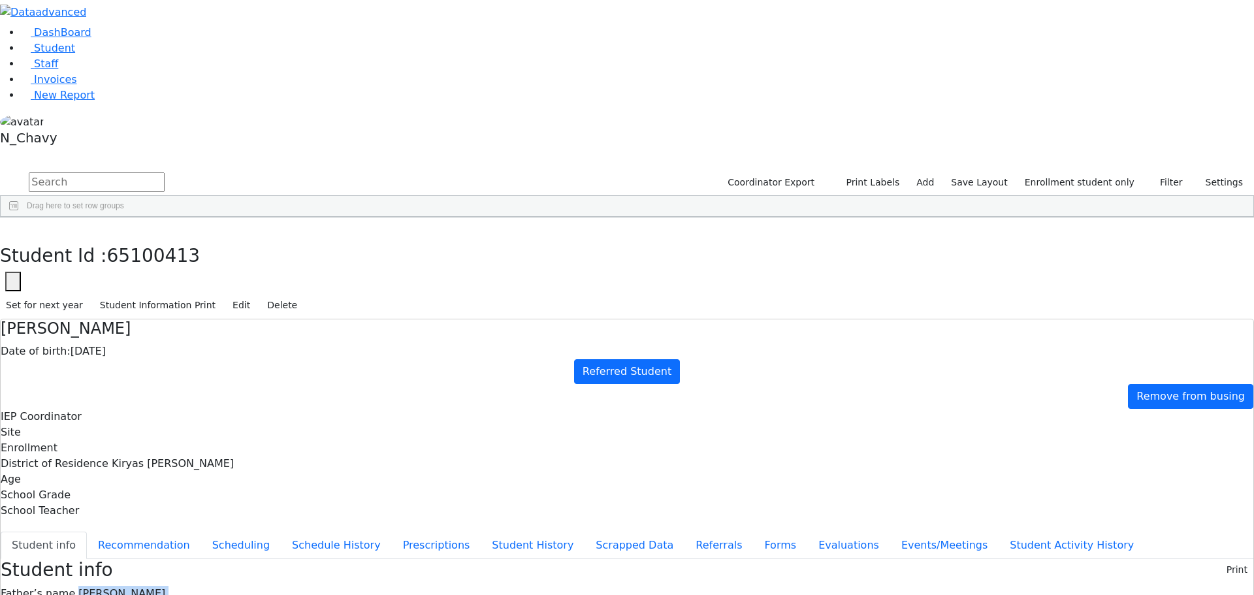
click at [165, 587] on span "Solomon Gruber" at bounding box center [121, 593] width 87 height 12
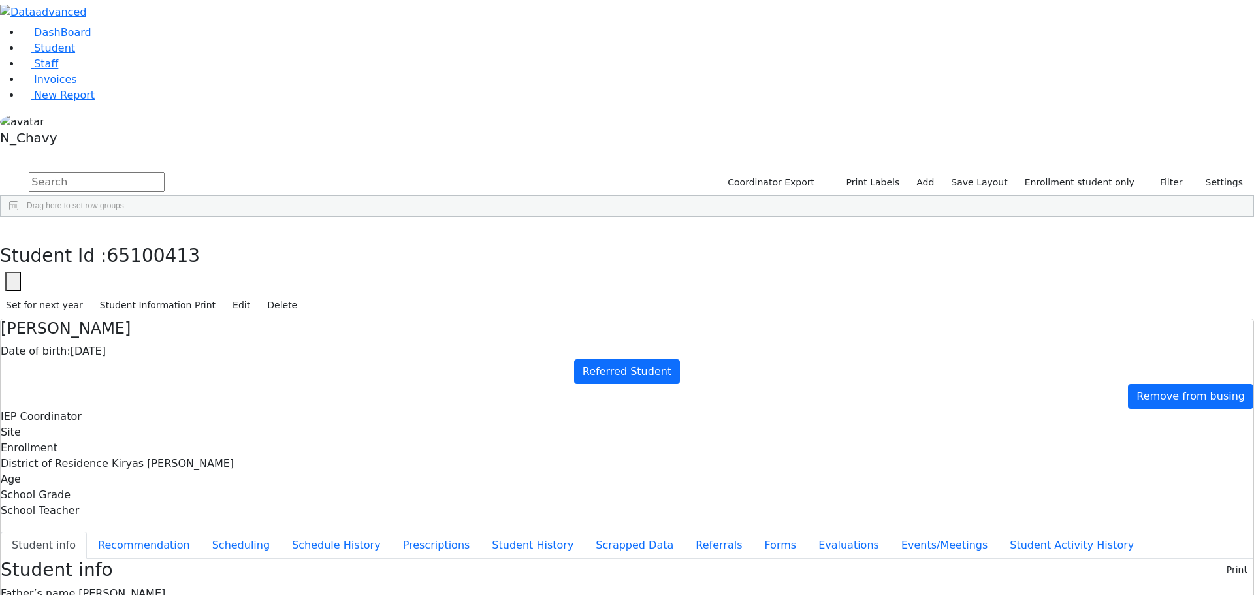
drag, startPoint x: 277, startPoint y: 325, endPoint x: 320, endPoint y: 325, distance: 43.1
click at [684, 531] on button "Referrals" at bounding box center [718, 544] width 69 height 27
click at [16, 279] on icon "button" at bounding box center [12, 281] width 5 height 5
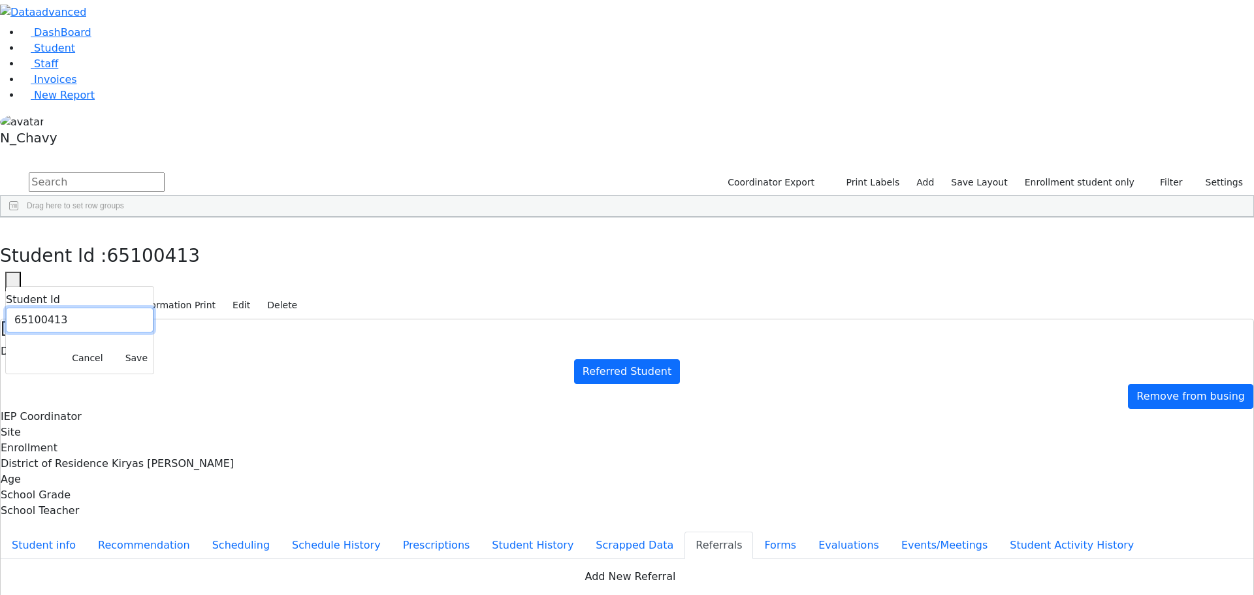
click at [153, 308] on input "65100413" at bounding box center [80, 320] width 148 height 25
paste input "1365"
type input "6511365"
click at [153, 348] on button "Save" at bounding box center [136, 358] width 34 height 20
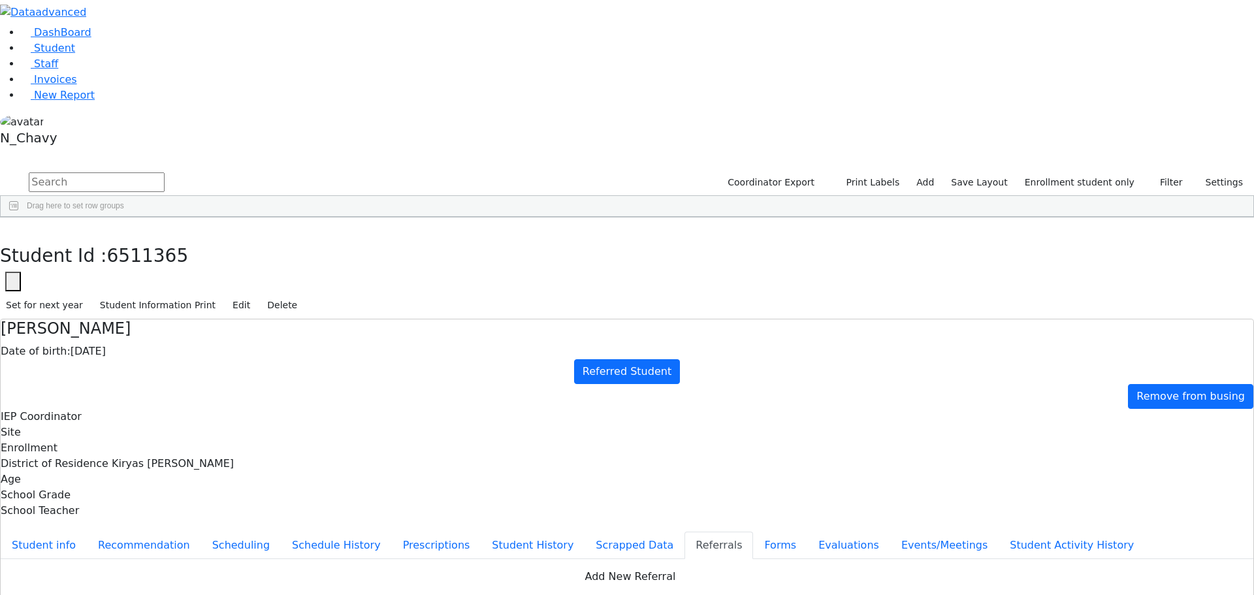
drag, startPoint x: 624, startPoint y: 257, endPoint x: 760, endPoint y: 289, distance: 140.2
